Goal: Complete application form

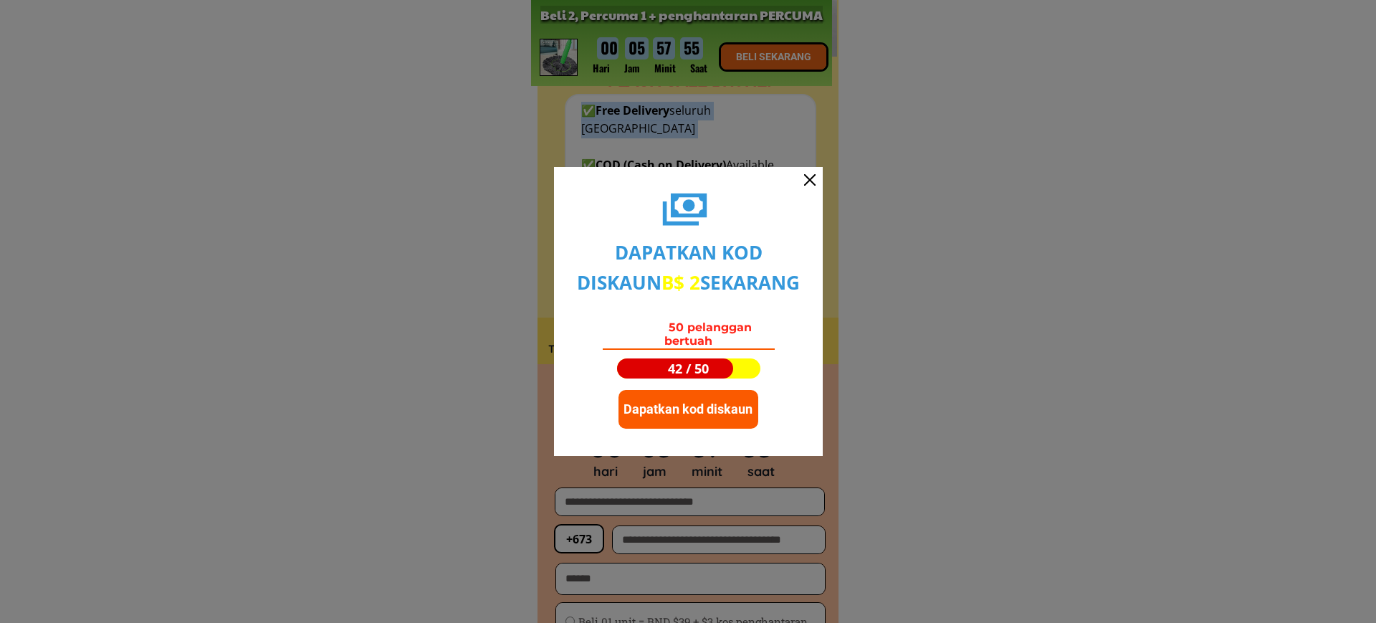
type input "****"
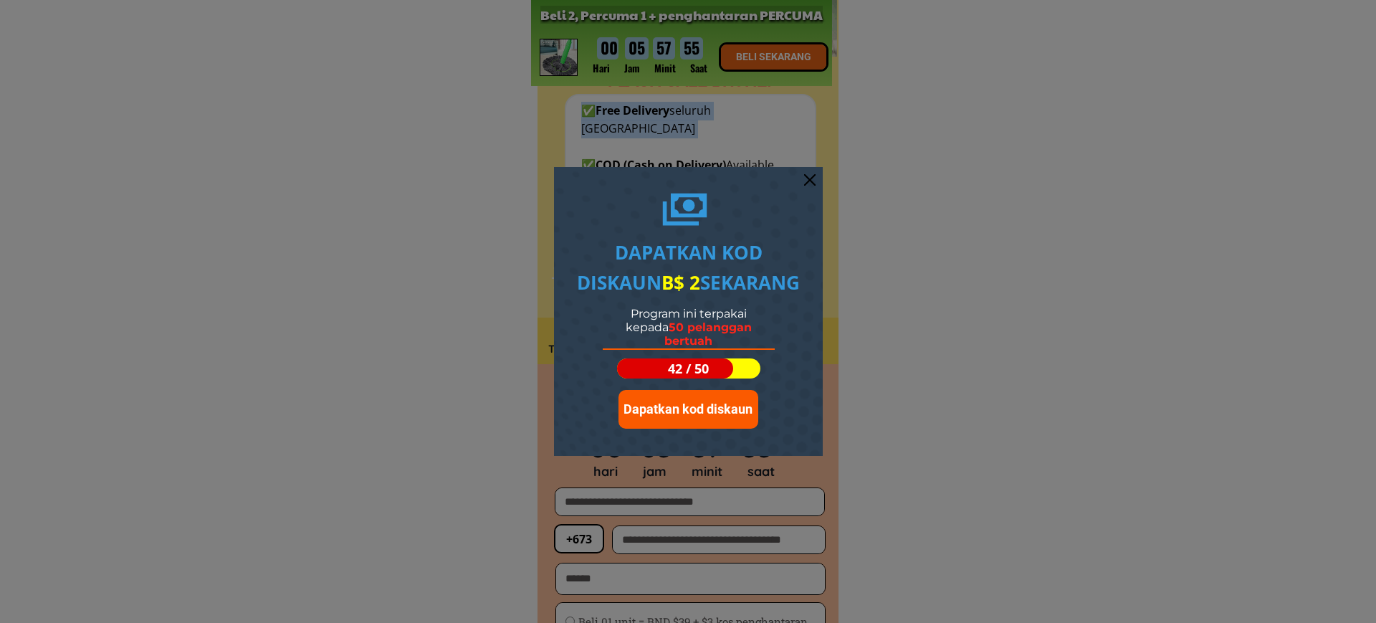
type input "**********"
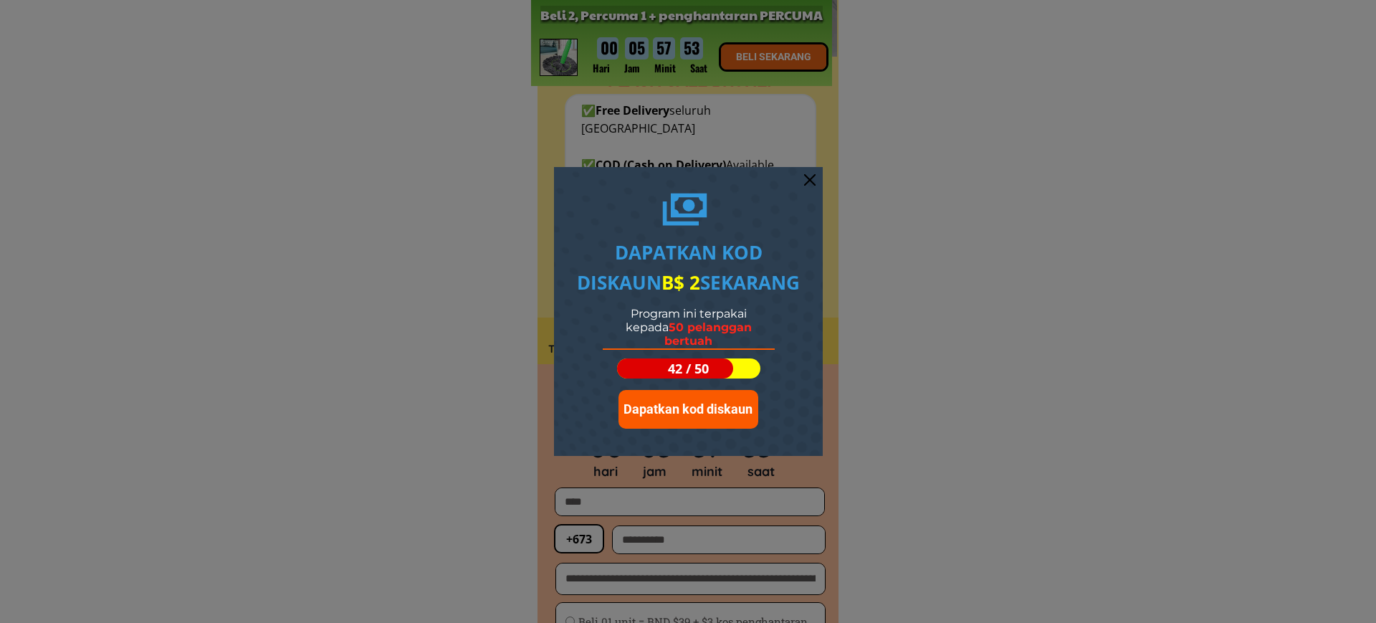
click at [808, 171] on div "Dapatkan kod diskaun B$ 2 sekarang Program ini terpakai kepada 50 pelanggan ber…" at bounding box center [688, 311] width 269 height 289
click at [811, 182] on div at bounding box center [809, 179] width 11 height 11
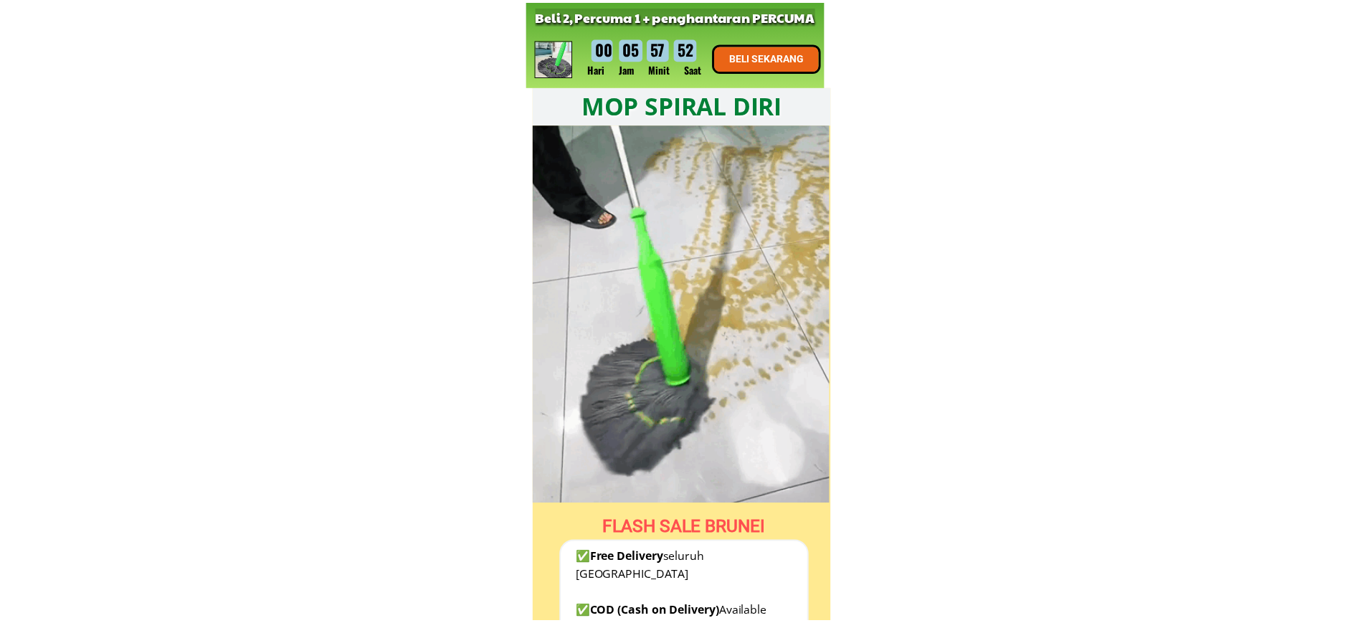
scroll to position [448, 0]
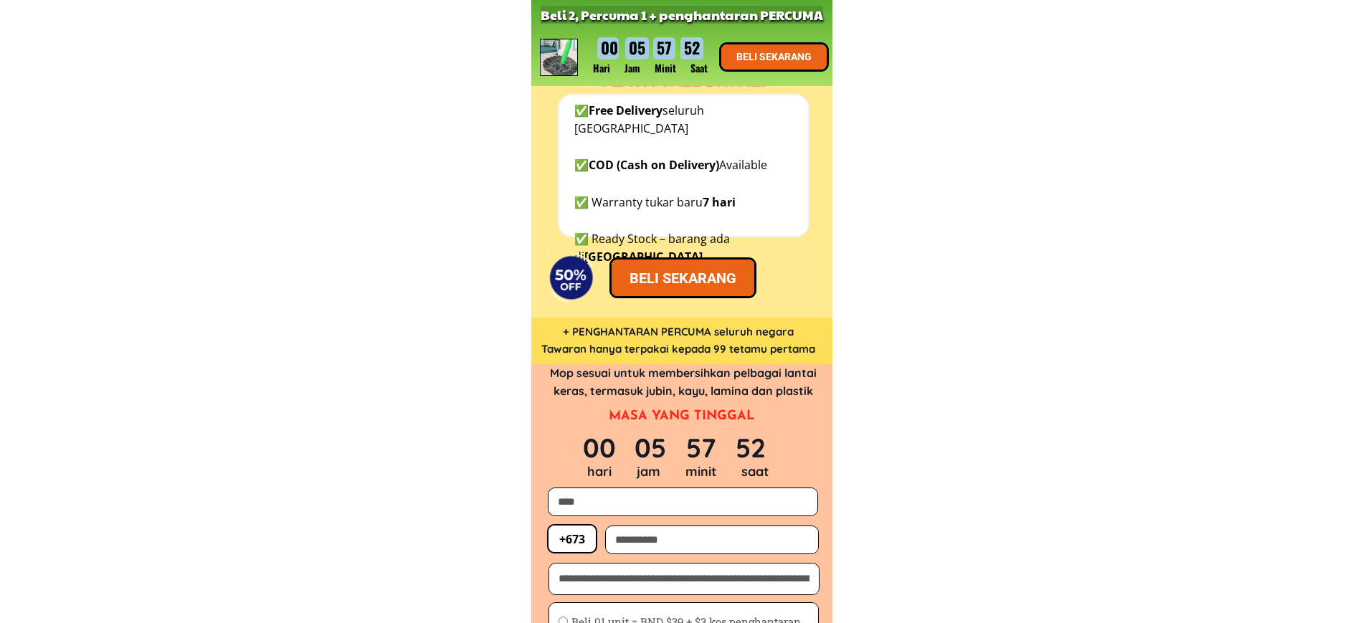
click at [712, 141] on div at bounding box center [681, 144] width 252 height 9
click at [712, 140] on div at bounding box center [681, 144] width 252 height 9
click at [717, 151] on div "✅ Free Delivery seluruh Brunei ✅ COD (Cash on Delivery) Available ✅ Warranty tu…" at bounding box center [687, 184] width 227 height 165
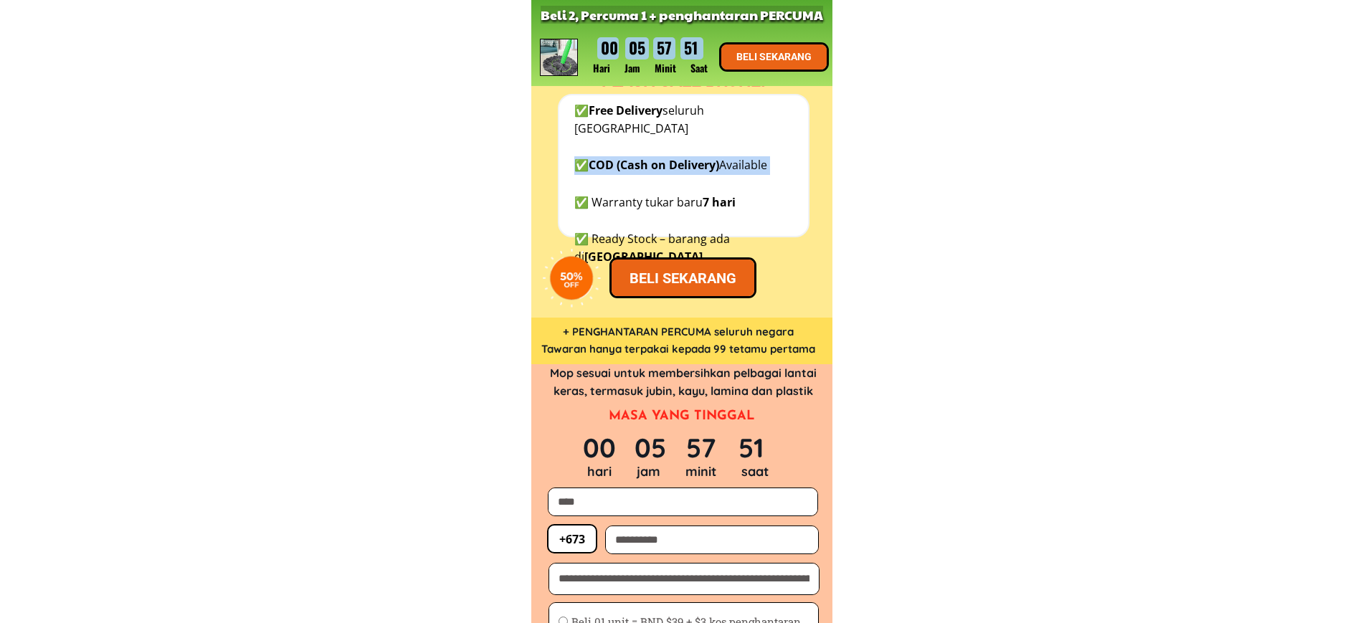
click at [717, 151] on div "✅ Free Delivery seluruh Brunei ✅ COD (Cash on Delivery) Available ✅ Warranty tu…" at bounding box center [687, 184] width 227 height 165
copy div "✅ COD (Cash on Delivery) Available"
click at [719, 188] on div "✅ Free Delivery seluruh Brunei ✅ COD (Cash on Delivery) Available ✅ Warranty tu…" at bounding box center [687, 184] width 227 height 165
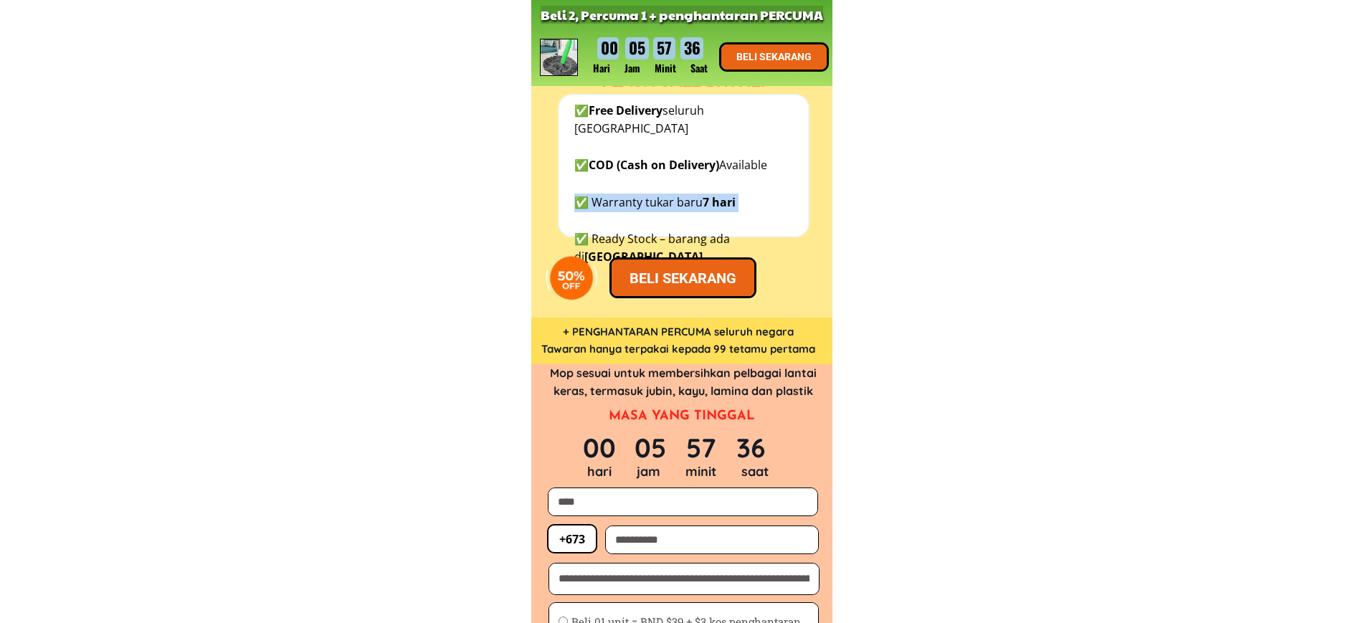
click at [719, 188] on div "✅ Free Delivery seluruh Brunei ✅ COD (Cash on Delivery) Available ✅ Warranty tu…" at bounding box center [687, 184] width 227 height 165
copy div "✅ Warranty tukar baru 7 hari"
